Goal: Navigation & Orientation: Find specific page/section

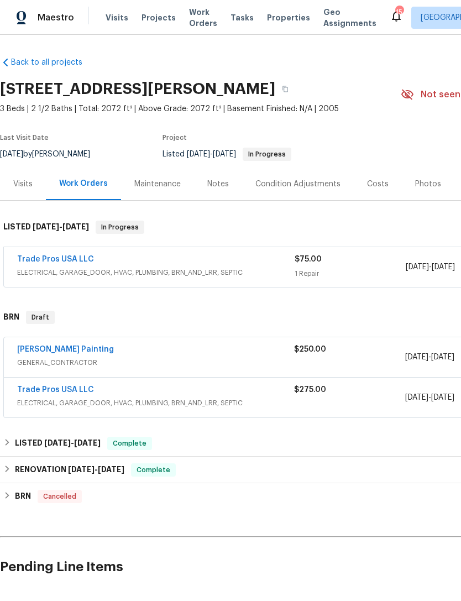
click at [50, 260] on link "Trade Pros USA LLC" at bounding box center [55, 259] width 77 height 8
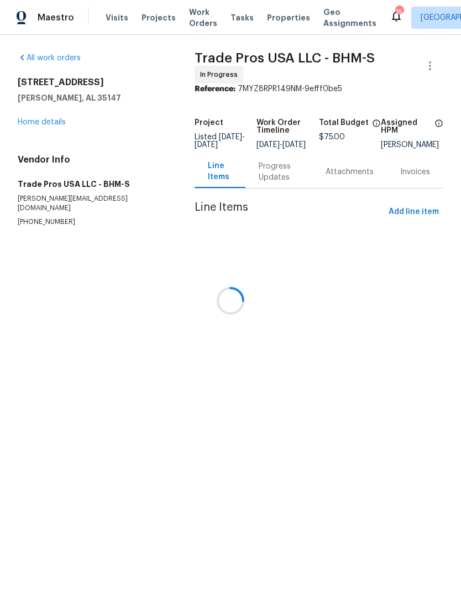
click at [272, 176] on div at bounding box center [230, 300] width 461 height 601
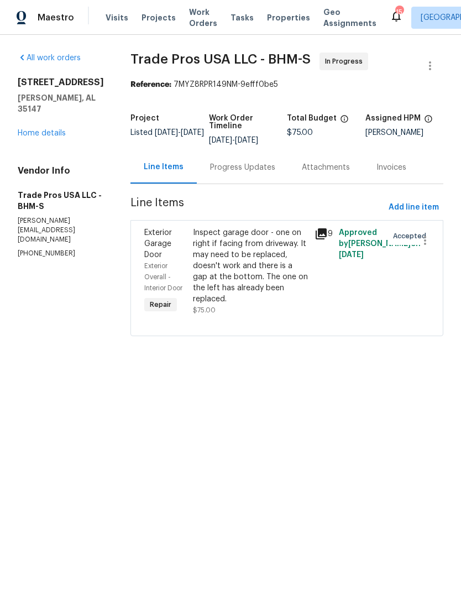
click at [248, 171] on div "Progress Updates" at bounding box center [242, 167] width 65 height 11
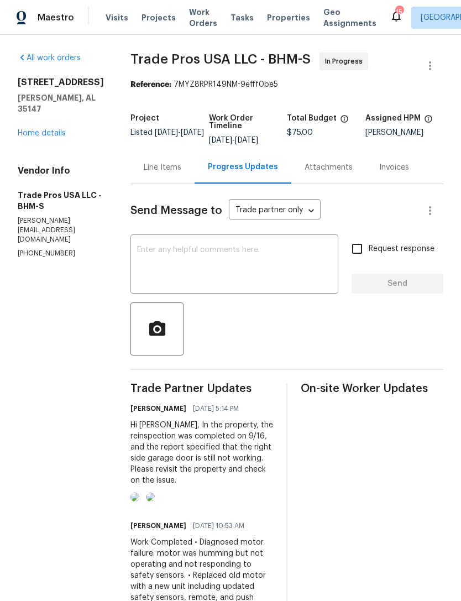
click at [46, 129] on link "Home details" at bounding box center [42, 133] width 48 height 8
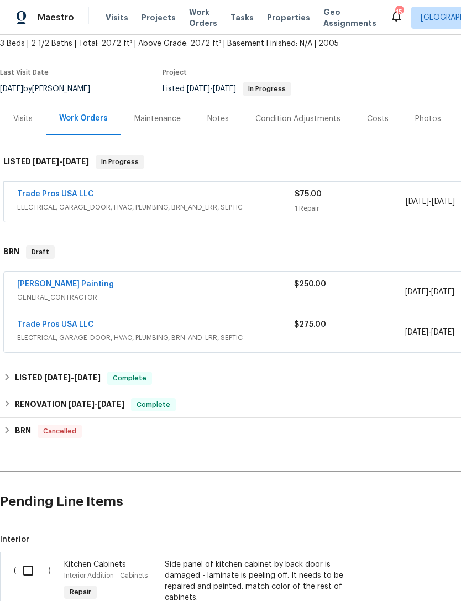
scroll to position [64, 0]
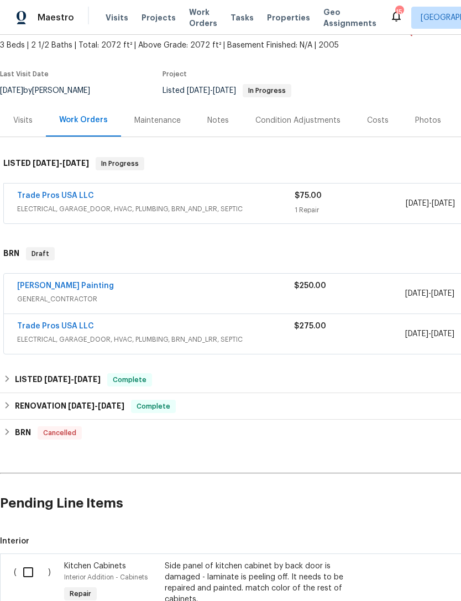
click at [45, 325] on link "Trade Pros USA LLC" at bounding box center [55, 326] width 77 height 8
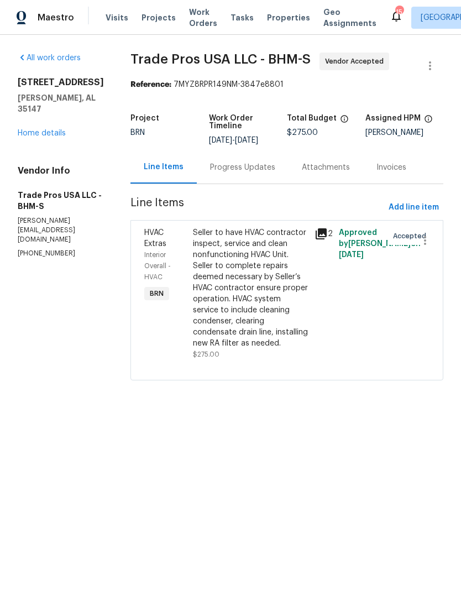
click at [47, 126] on div "[STREET_ADDRESS][PERSON_NAME] Home details" at bounding box center [61, 108] width 86 height 62
click at [44, 136] on link "Home details" at bounding box center [42, 133] width 48 height 8
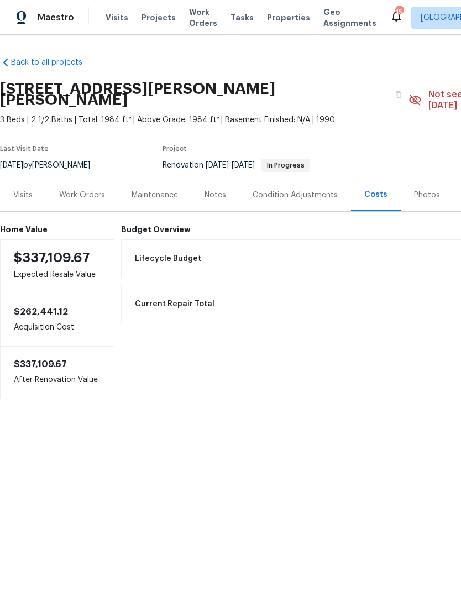
click at [267, 19] on span "Properties" at bounding box center [288, 17] width 43 height 11
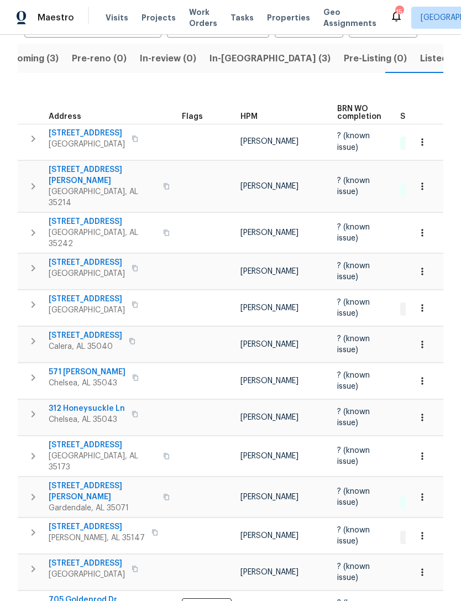
scroll to position [112, 0]
click at [74, 522] on span "[STREET_ADDRESS]" at bounding box center [97, 527] width 96 height 11
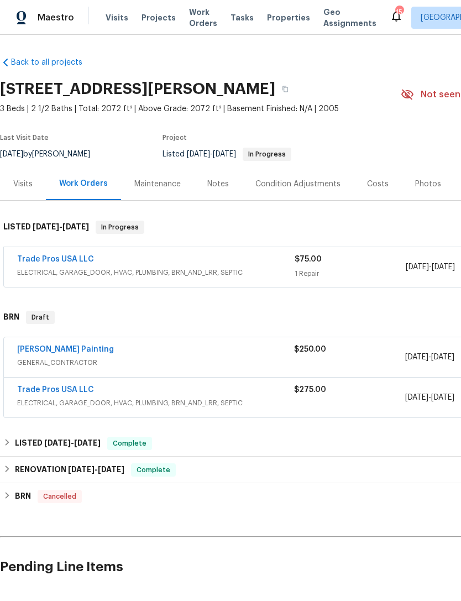
click at [41, 349] on link "[PERSON_NAME] Painting" at bounding box center [65, 350] width 97 height 8
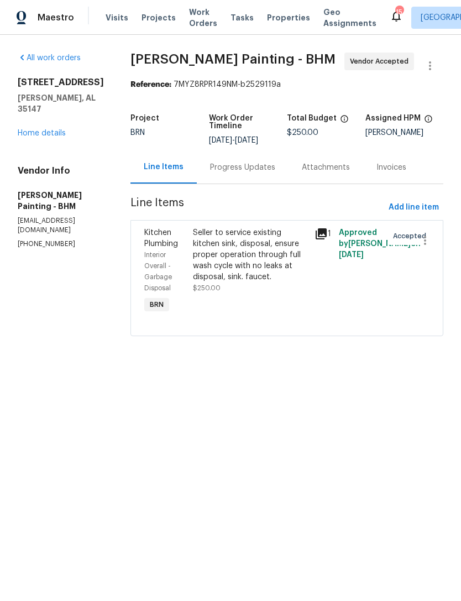
click at [272, 173] on div "Progress Updates" at bounding box center [242, 167] width 65 height 11
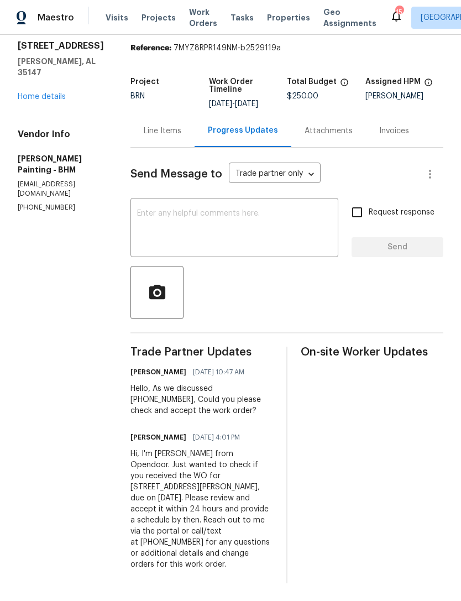
scroll to position [76, 0]
click at [35, 93] on link "Home details" at bounding box center [42, 97] width 48 height 8
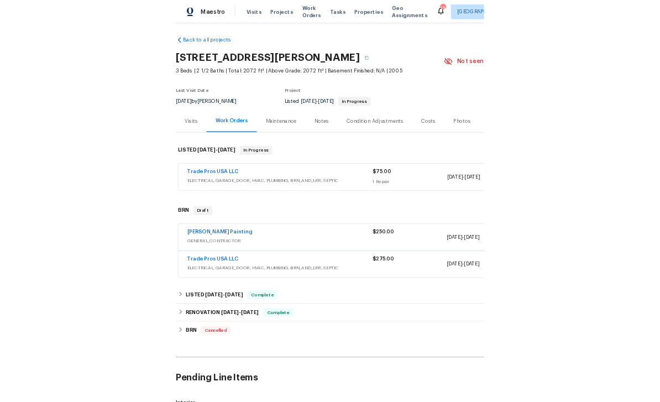
scroll to position [3, 0]
